Goal: Information Seeking & Learning: Learn about a topic

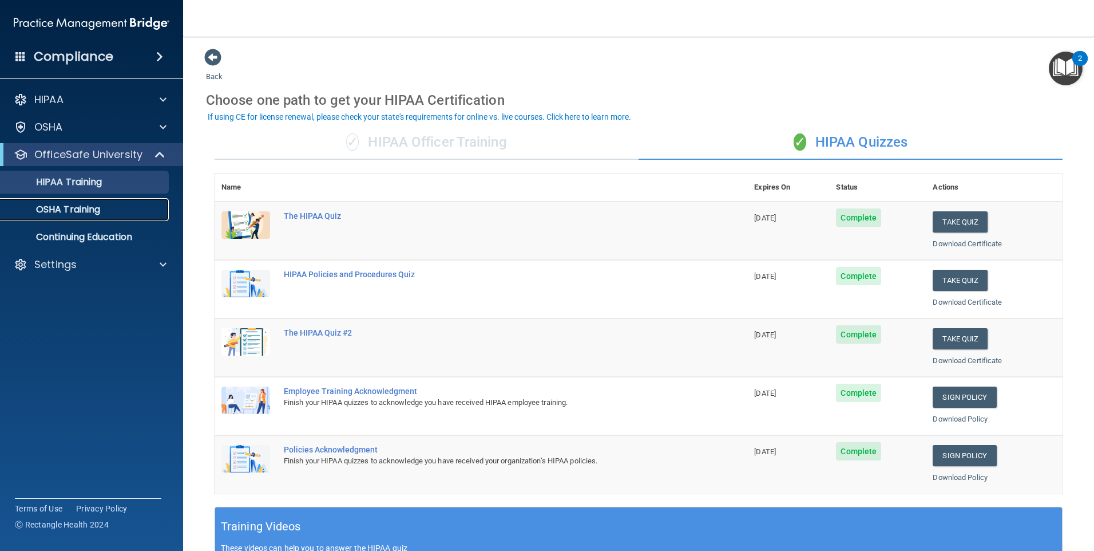
click at [111, 204] on link "OSHA Training" at bounding box center [79, 209] width 180 height 23
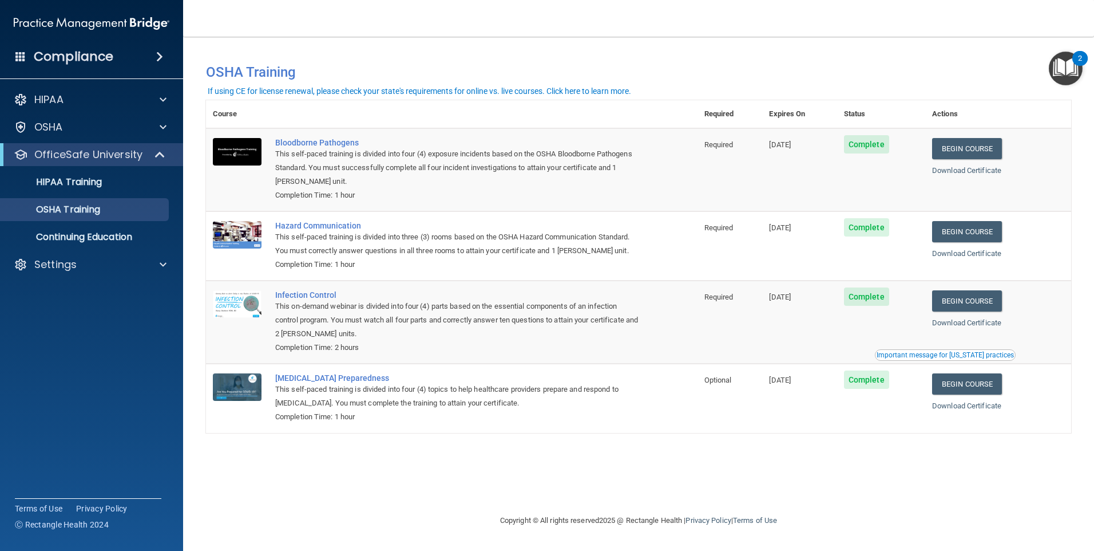
click at [987, 357] on div "Important message for [US_STATE] practices" at bounding box center [945, 354] width 137 height 7
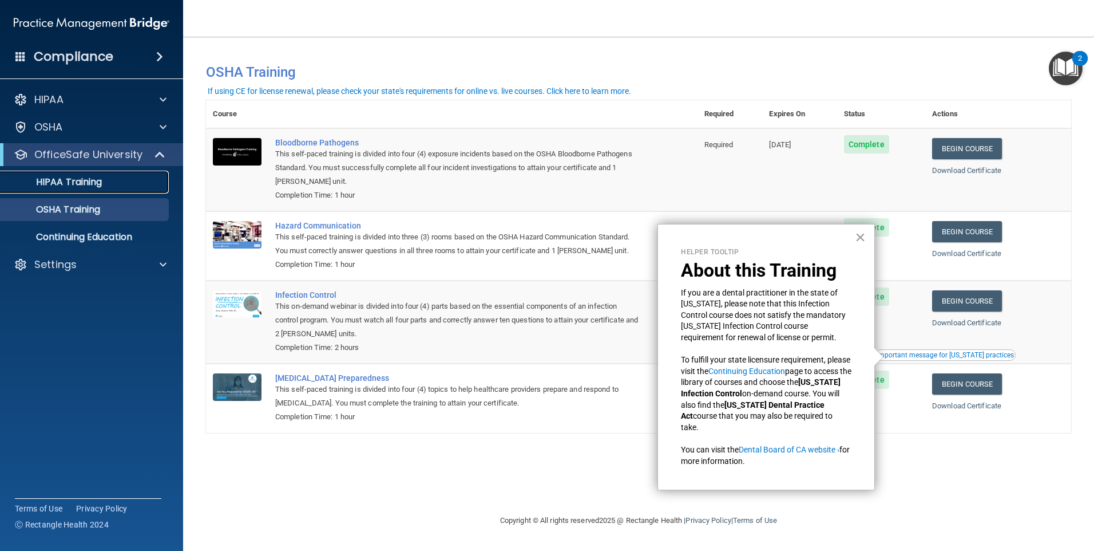
click at [81, 178] on p "HIPAA Training" at bounding box center [54, 181] width 94 height 11
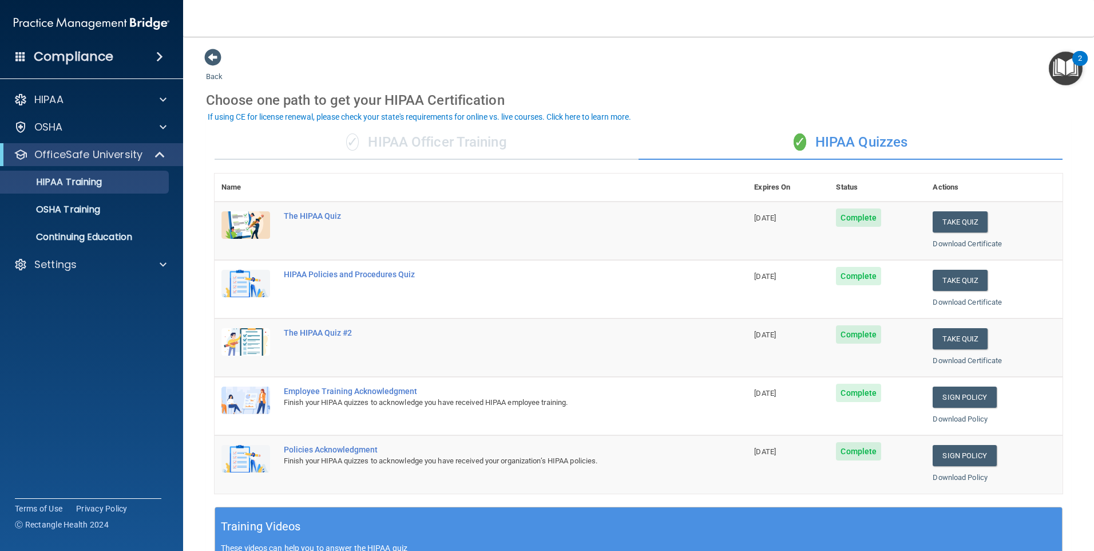
click at [860, 216] on span "Complete" at bounding box center [858, 217] width 45 height 18
click at [975, 223] on button "Take Quiz" at bounding box center [960, 221] width 55 height 21
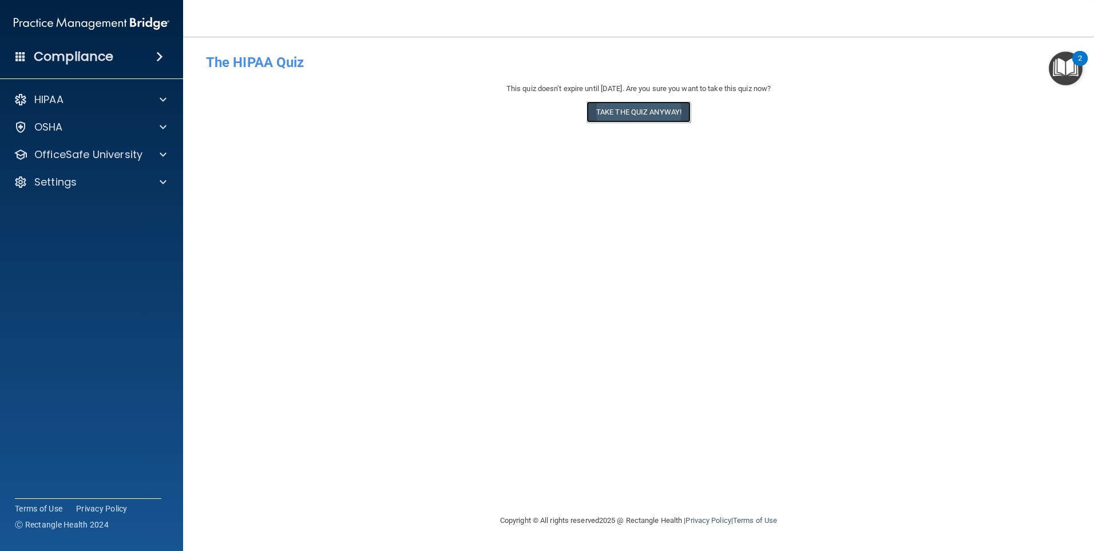
click at [660, 105] on button "Take the quiz anyway!" at bounding box center [639, 111] width 104 height 21
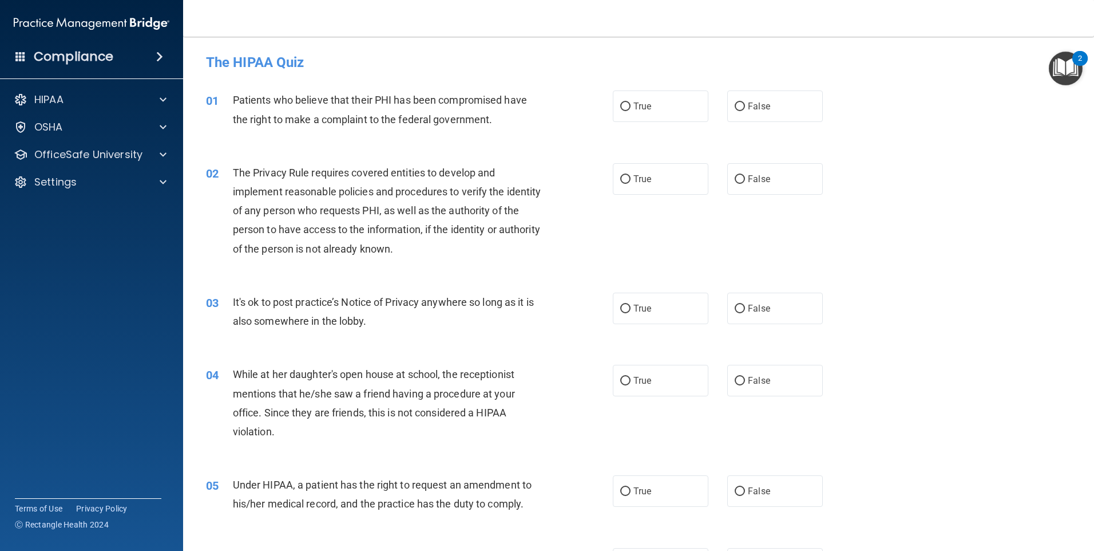
click at [1013, 354] on div "04 While at her daughter's open house at school, the receptionist mentions that…" at bounding box center [638, 405] width 883 height 110
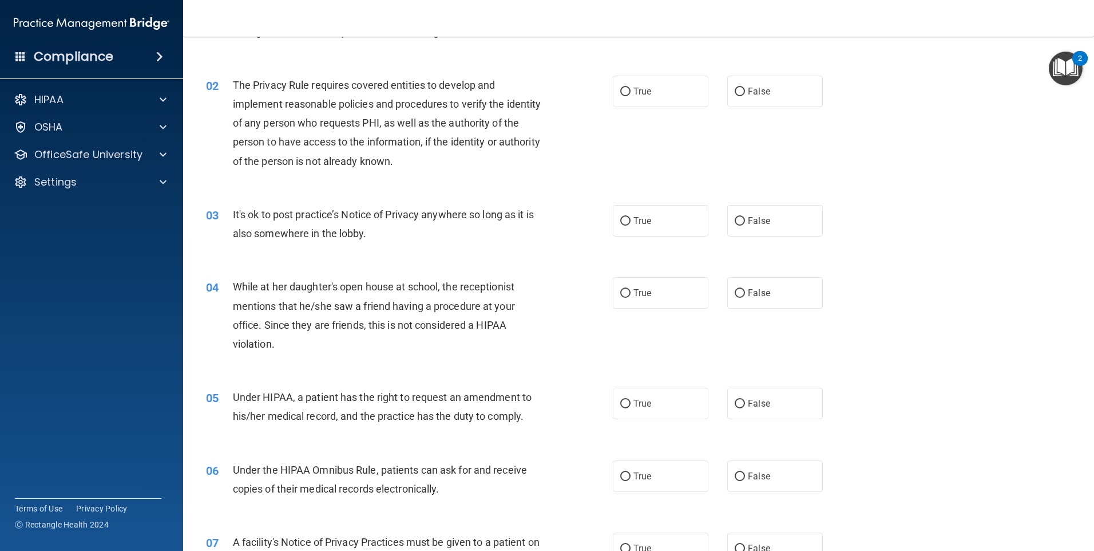
scroll to position [114, 0]
